Goal: Task Accomplishment & Management: Manage account settings

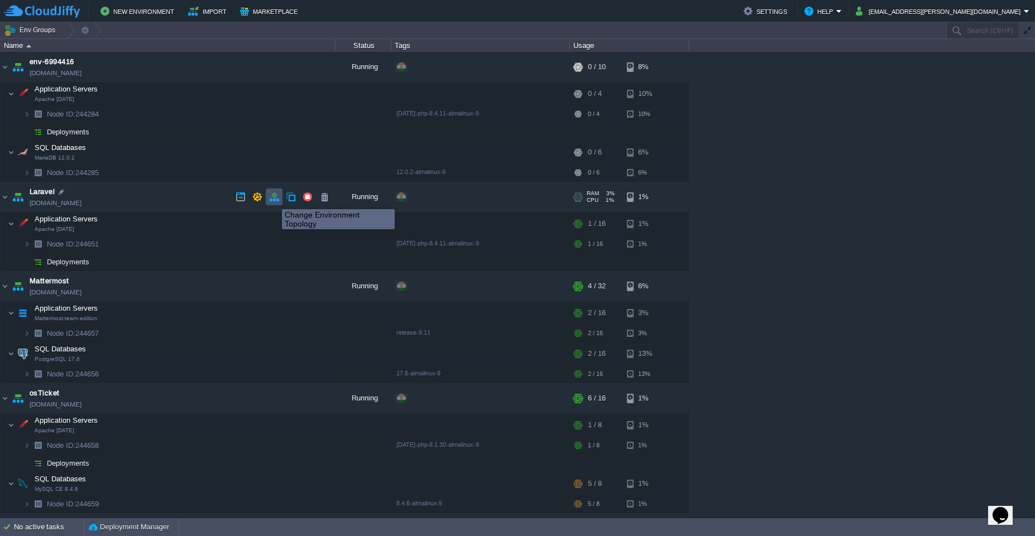
click at [270, 200] on button "button" at bounding box center [274, 197] width 10 height 10
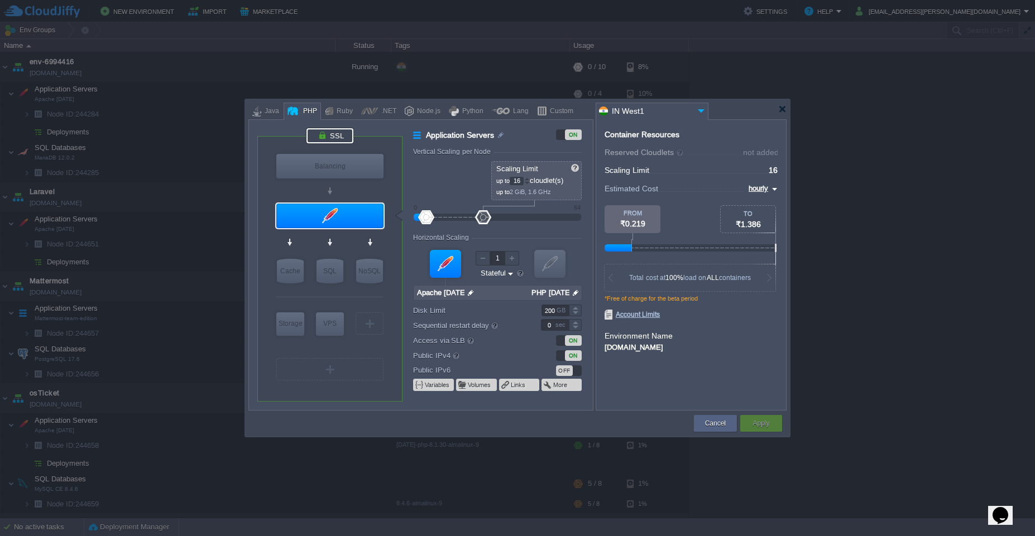
click at [329, 138] on div at bounding box center [329, 135] width 47 height 15
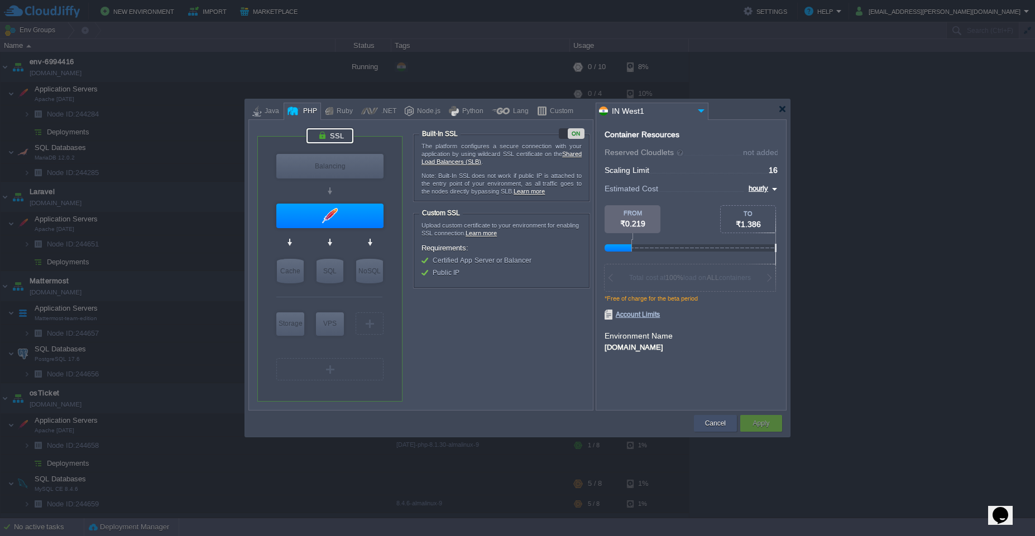
click at [716, 430] on div "Cancel" at bounding box center [715, 423] width 26 height 17
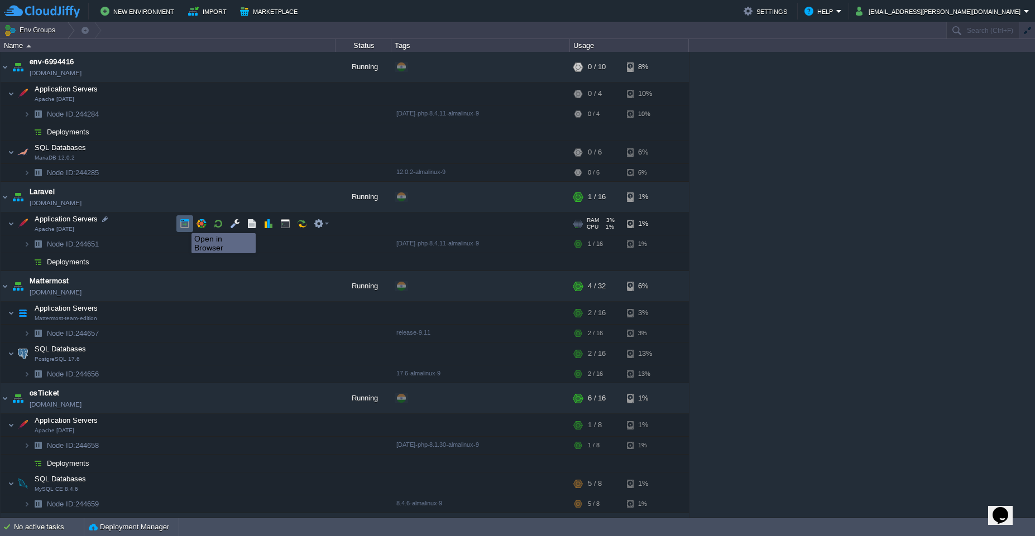
click at [183, 223] on button "button" at bounding box center [185, 224] width 10 height 10
click at [287, 226] on button "button" at bounding box center [285, 224] width 10 height 10
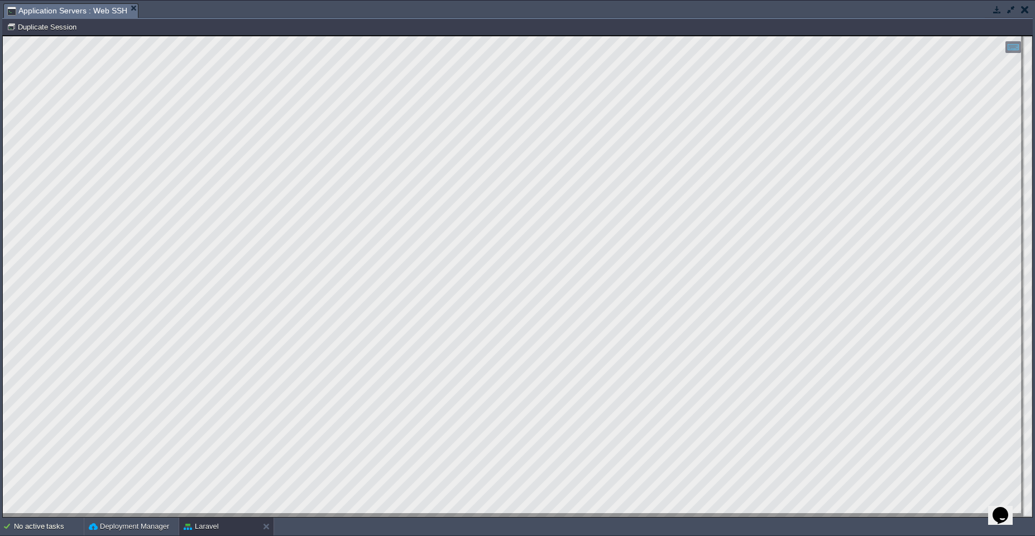
click at [1009, 8] on button "button" at bounding box center [1011, 9] width 10 height 10
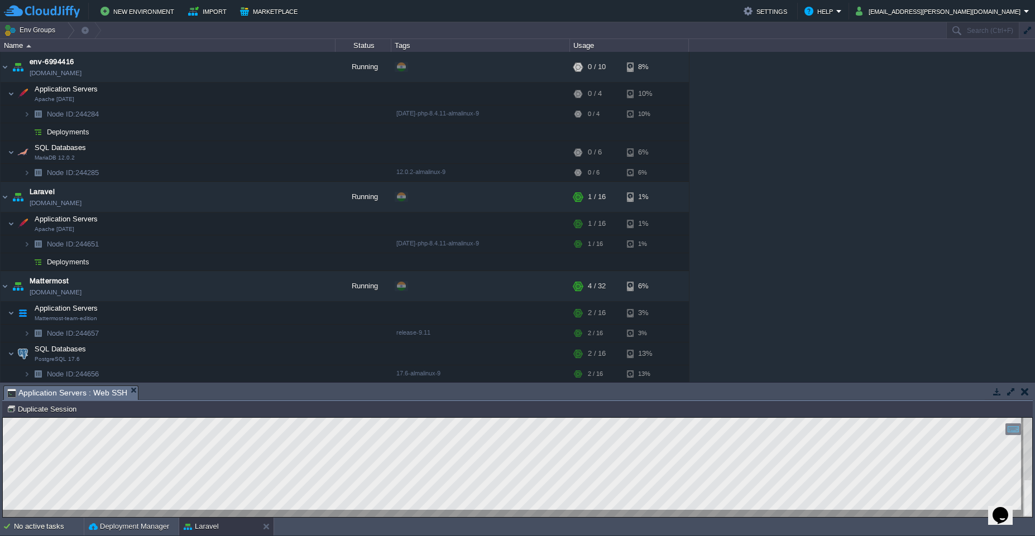
click at [1012, 399] on div at bounding box center [1009, 392] width 48 height 15
click at [1009, 395] on button "button" at bounding box center [1011, 392] width 10 height 10
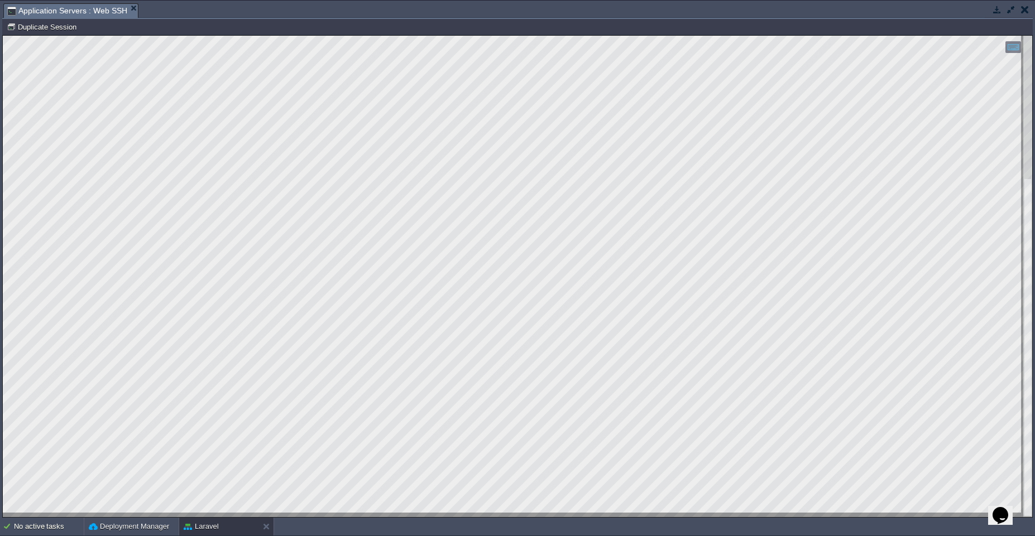
click at [1025, 11] on button "button" at bounding box center [1025, 9] width 8 height 10
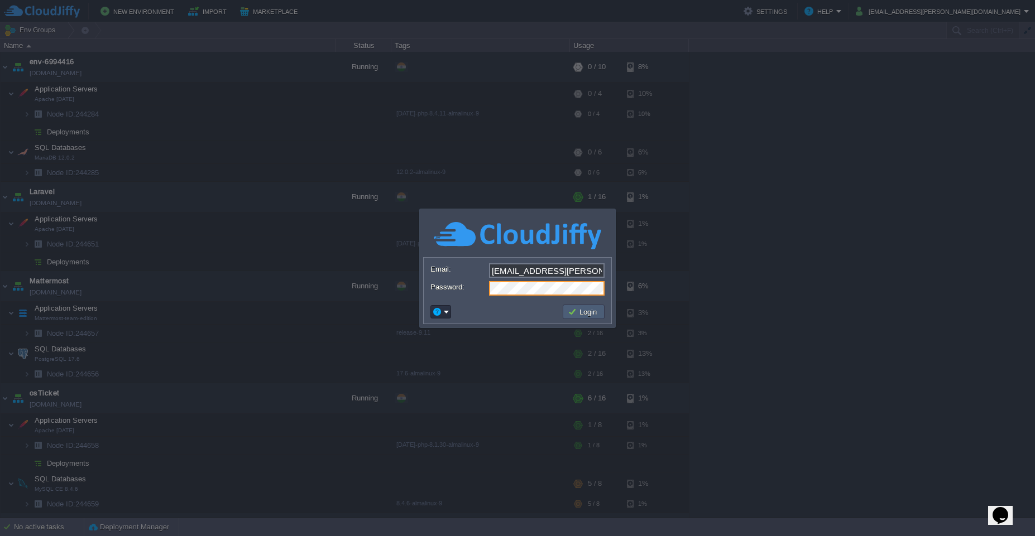
click at [581, 315] on button "Login" at bounding box center [584, 312] width 32 height 10
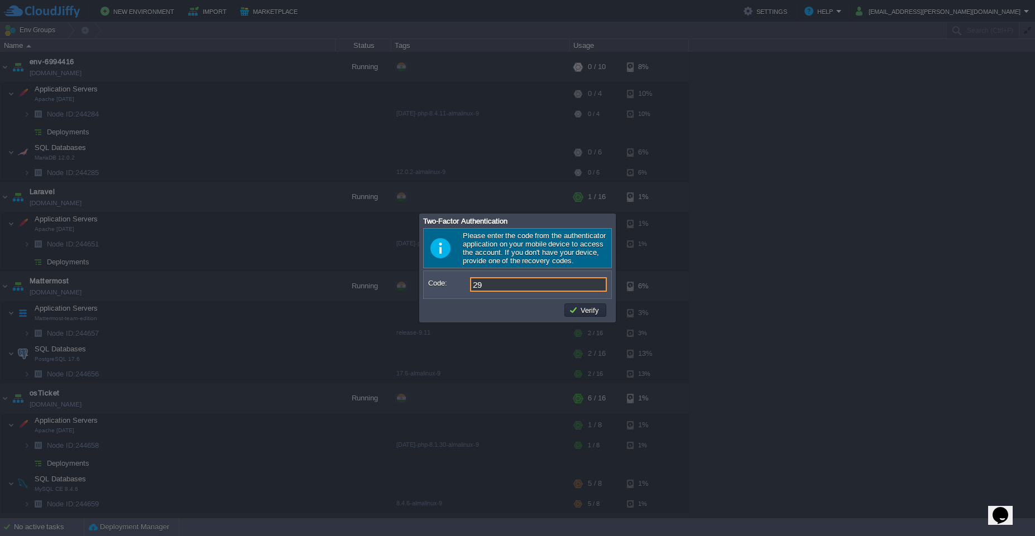
type input "2"
type input "514811"
click at [582, 317] on td "Verify" at bounding box center [585, 310] width 45 height 17
click at [579, 312] on button "Verify" at bounding box center [585, 310] width 33 height 10
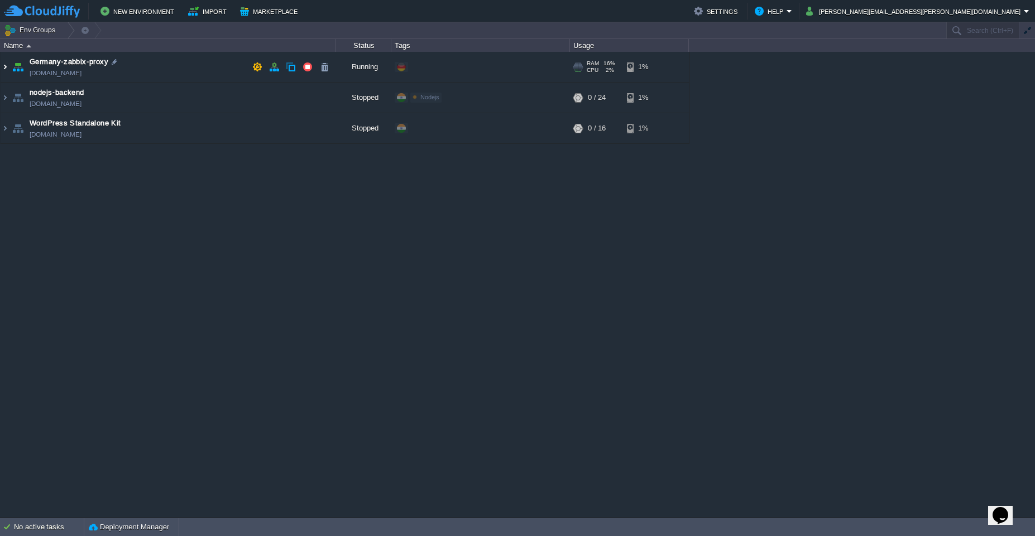
click at [2, 68] on img at bounding box center [5, 67] width 9 height 30
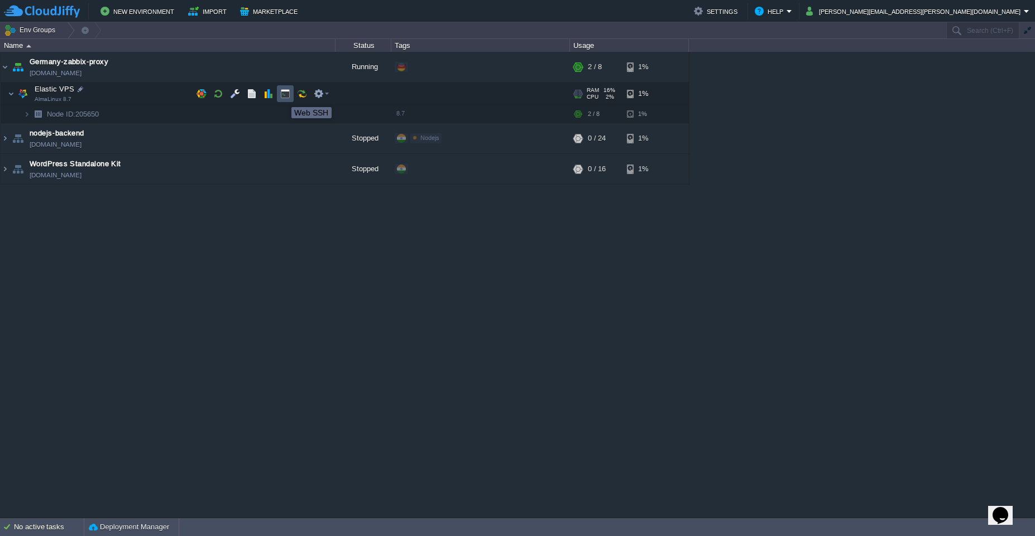
click at [283, 97] on button "button" at bounding box center [285, 94] width 10 height 10
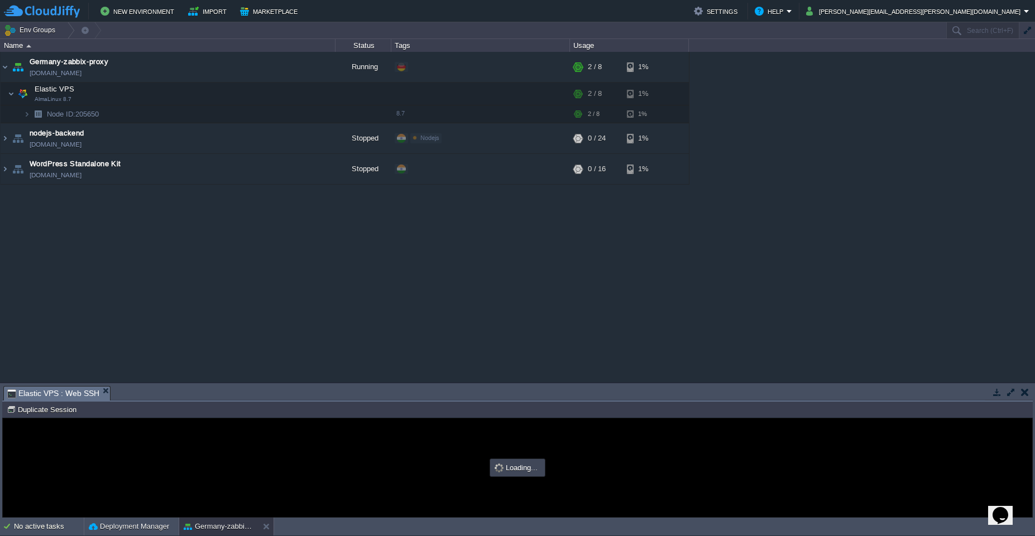
type input "#000000"
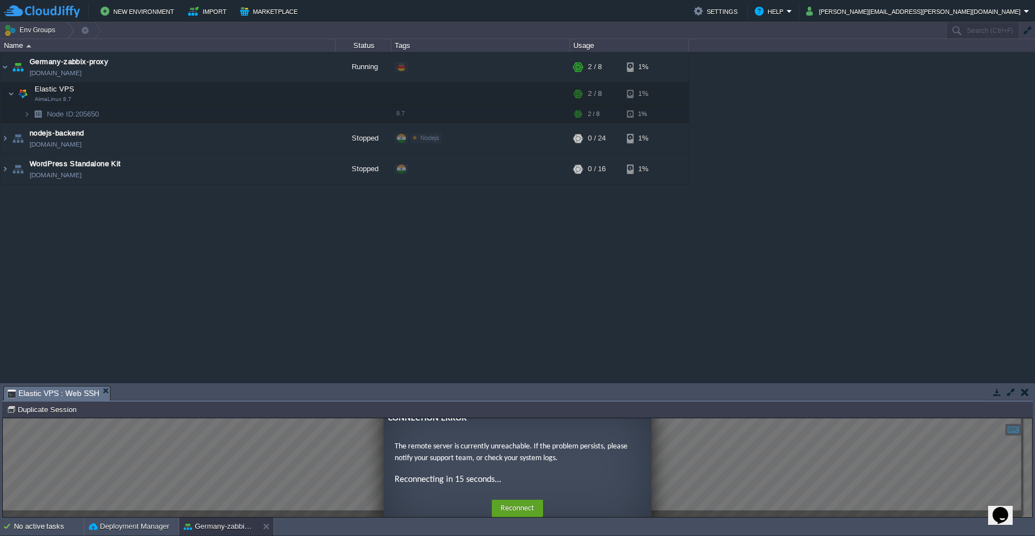
click at [1025, 396] on button "button" at bounding box center [1025, 392] width 8 height 10
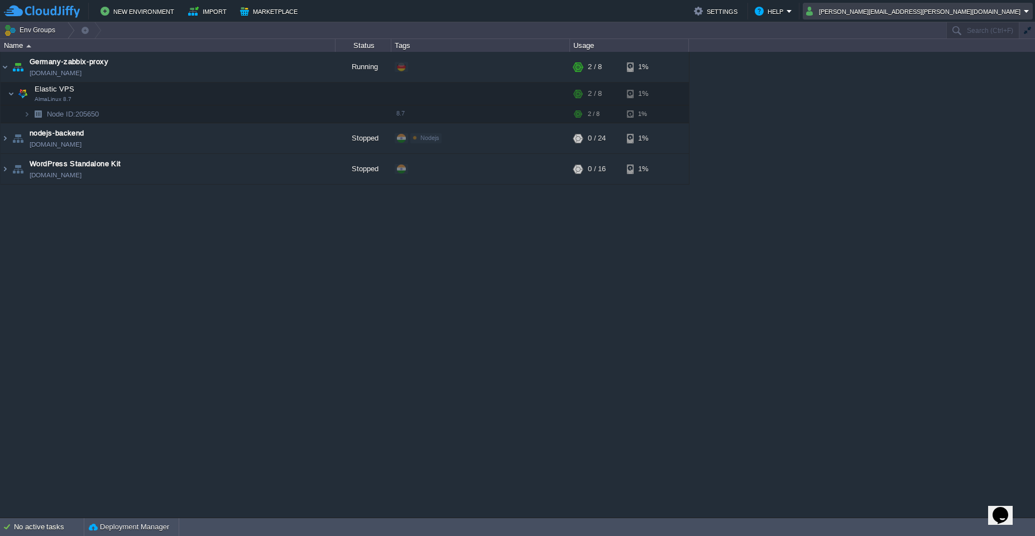
click at [1024, 14] on em "amol.mahajan@leapswitch.com" at bounding box center [917, 10] width 223 height 13
click at [929, 60] on span "Sign out" at bounding box center [923, 59] width 27 height 8
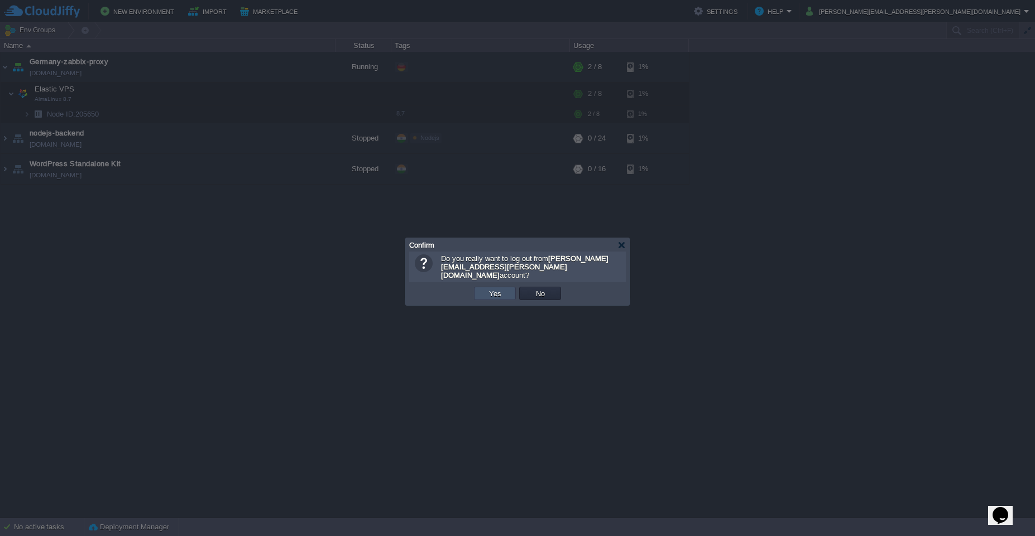
click at [492, 289] on button "Yes" at bounding box center [495, 294] width 19 height 10
